Goal: Task Accomplishment & Management: Manage account settings

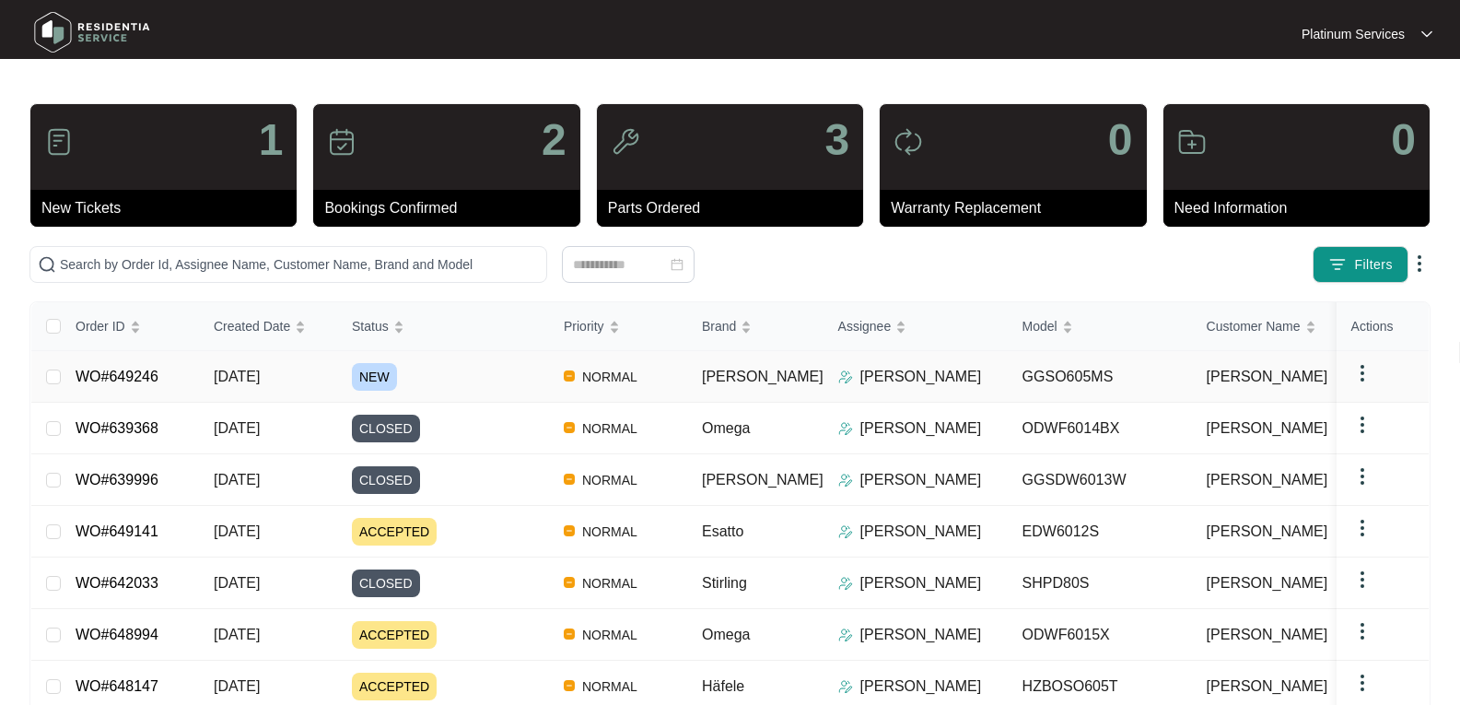
click at [251, 370] on span "[DATE]" at bounding box center [237, 376] width 46 height 16
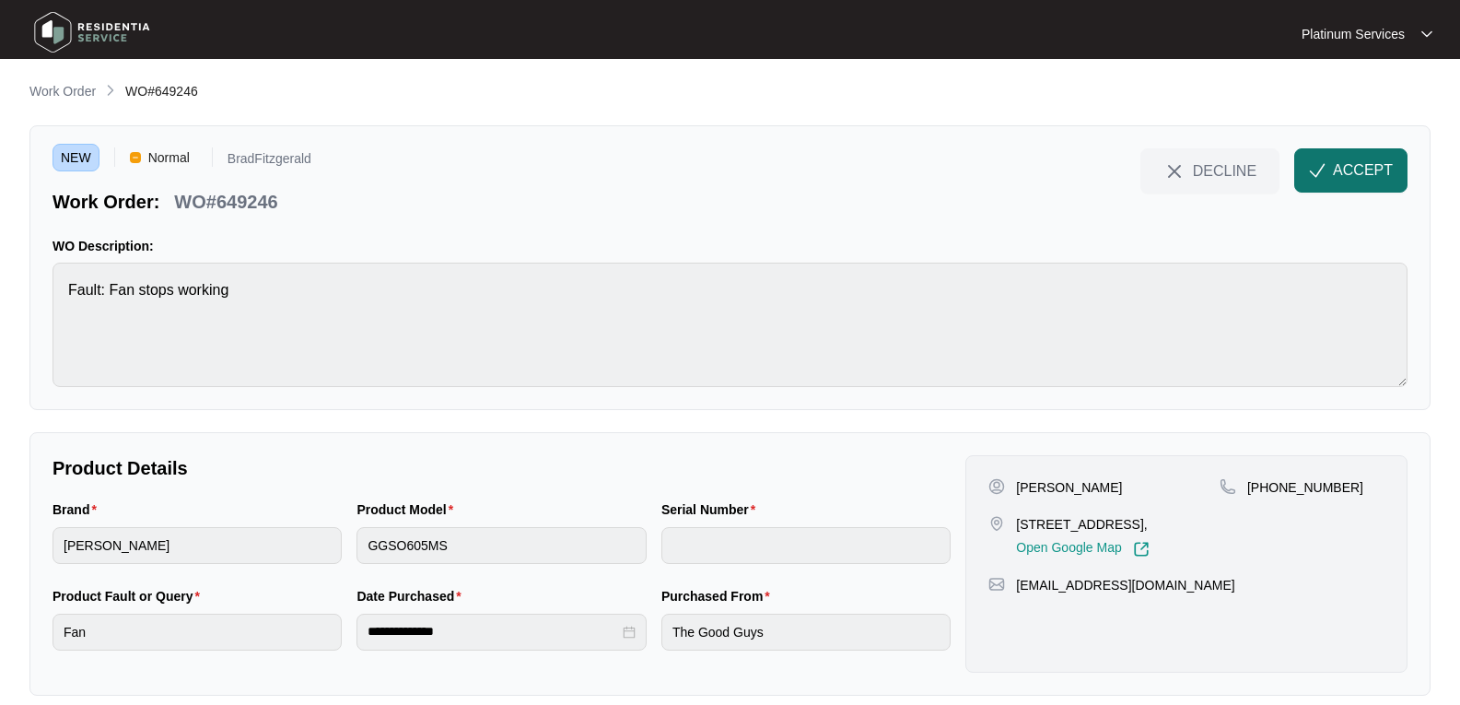
click at [1344, 174] on span "ACCEPT" at bounding box center [1363, 170] width 60 height 22
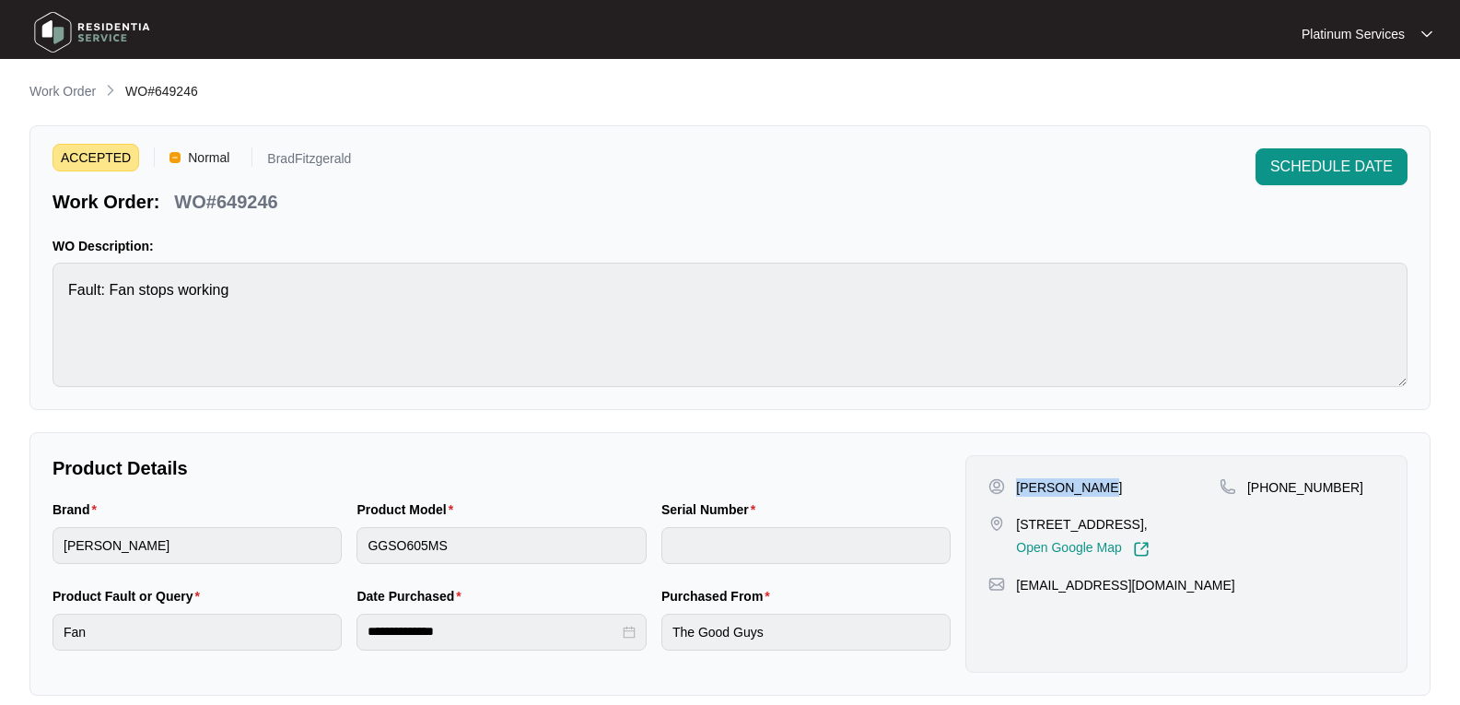
drag, startPoint x: 1102, startPoint y: 486, endPoint x: 49, endPoint y: 247, distance: 1079.6
click at [1009, 492] on div "[PERSON_NAME]" at bounding box center [1103, 487] width 231 height 18
copy div "[PERSON_NAME]"
drag, startPoint x: 1113, startPoint y: 541, endPoint x: 1018, endPoint y: 529, distance: 95.6
click at [1018, 529] on p "[STREET_ADDRESS]," at bounding box center [1082, 524] width 133 height 18
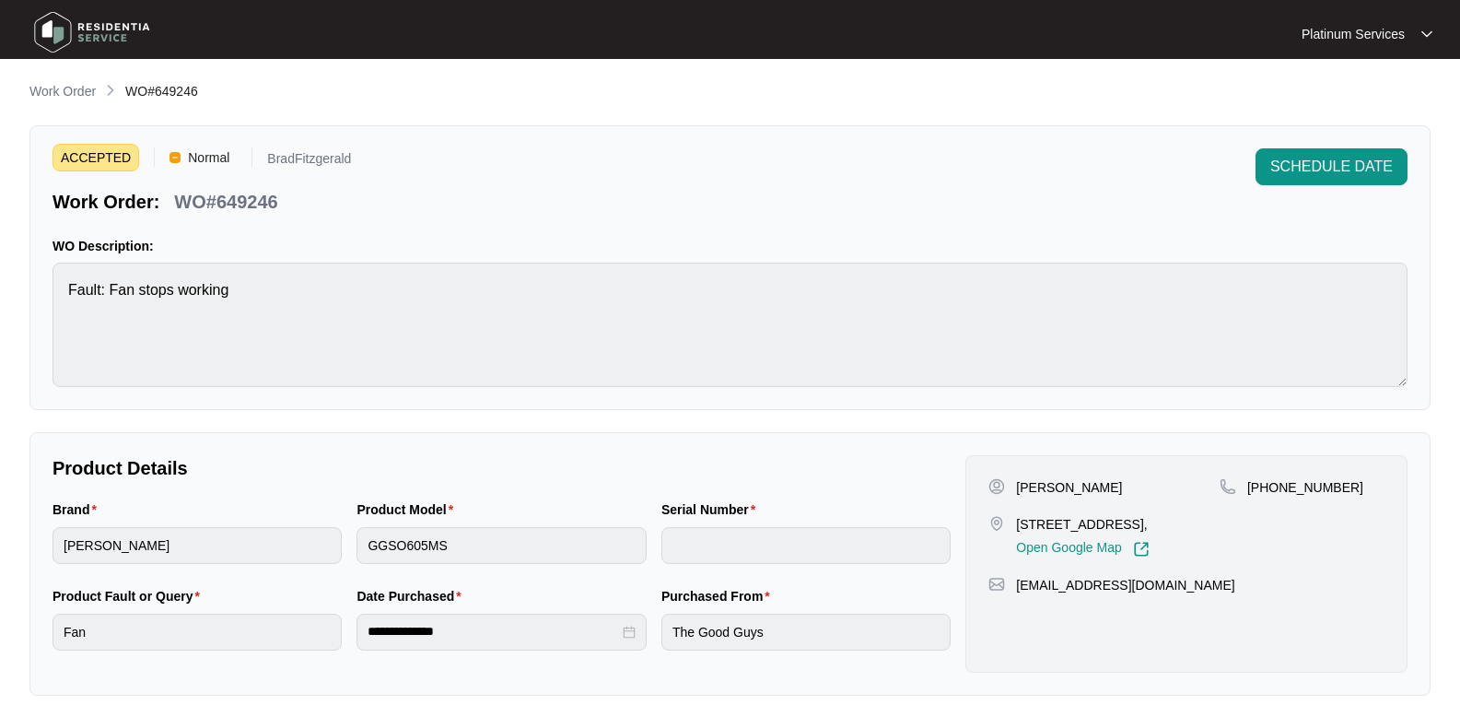
copy p "[STREET_ADDRESS],"
drag, startPoint x: 1179, startPoint y: 592, endPoint x: 26, endPoint y: 519, distance: 1155.5
click at [1018, 601] on div "[PERSON_NAME] [STREET_ADDRESS], Open Google Map [PHONE_NUMBER] [EMAIL_ADDRESS][…" at bounding box center [1186, 563] width 442 height 217
copy p "[EMAIL_ADDRESS][DOMAIN_NAME]"
drag, startPoint x: 1351, startPoint y: 490, endPoint x: 99, endPoint y: 577, distance: 1254.7
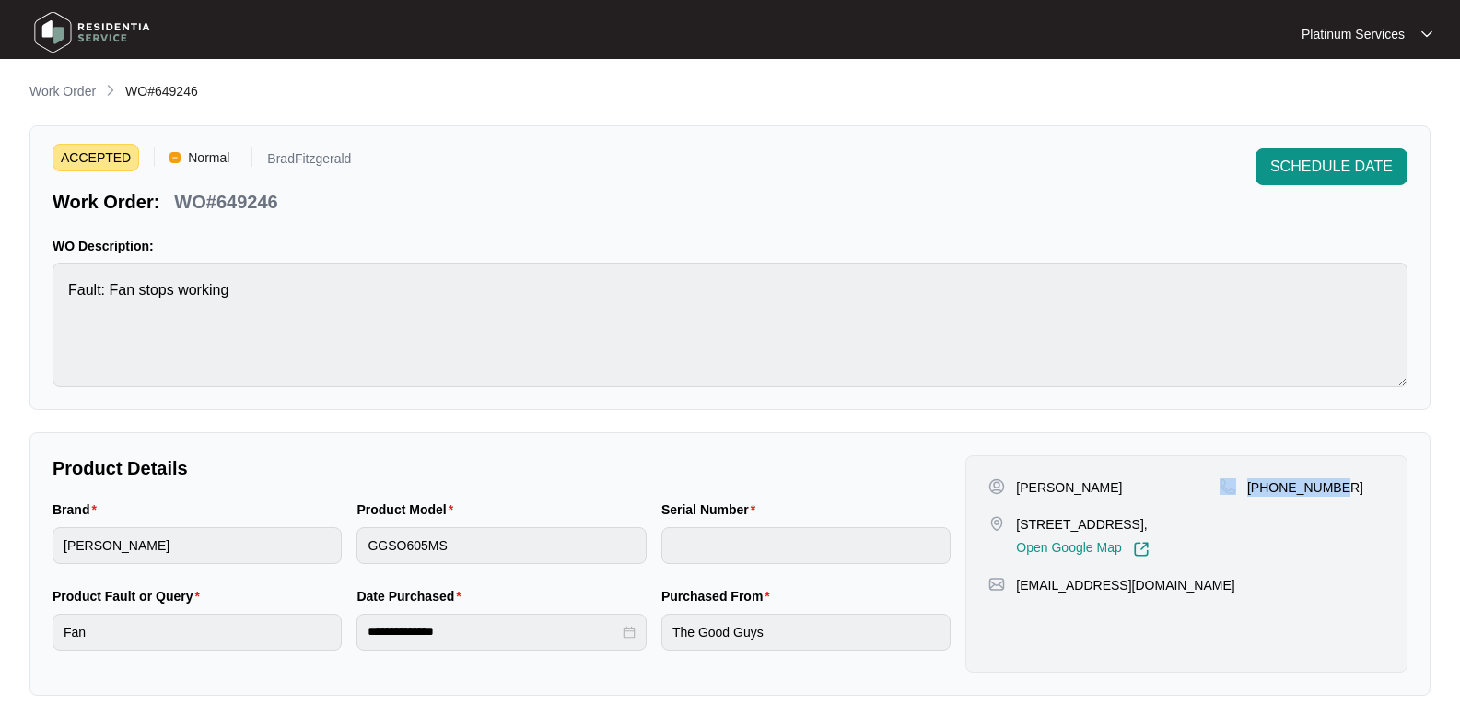
click at [1229, 488] on div "[PHONE_NUMBER]" at bounding box center [1301, 487] width 165 height 18
copy div "[PHONE_NUMBER]"
click at [17, 288] on main "**********" at bounding box center [730, 610] width 1460 height 1221
click at [329, 157] on p "BradFitzgerald" at bounding box center [309, 161] width 84 height 19
click at [238, 205] on p "WO#649246" at bounding box center [225, 202] width 103 height 26
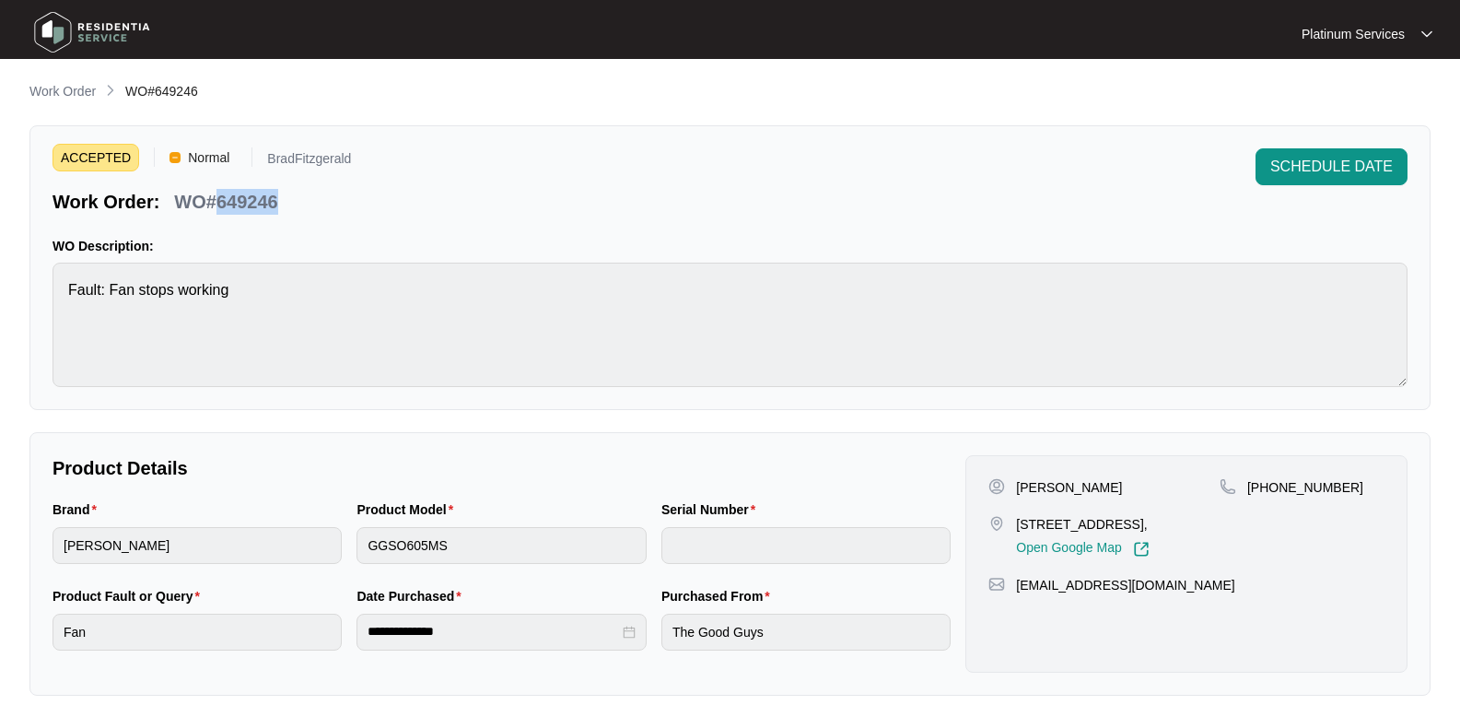
click at [238, 205] on p "WO#649246" at bounding box center [225, 202] width 103 height 26
copy p "649246"
click at [321, 543] on div "Brand [PERSON_NAME] Product Model GGSO605MS Serial Number" at bounding box center [501, 542] width 913 height 87
click at [8, 547] on main "**********" at bounding box center [730, 610] width 1460 height 1221
click at [46, 35] on img at bounding box center [92, 32] width 129 height 55
